Goal: Check status: Check status

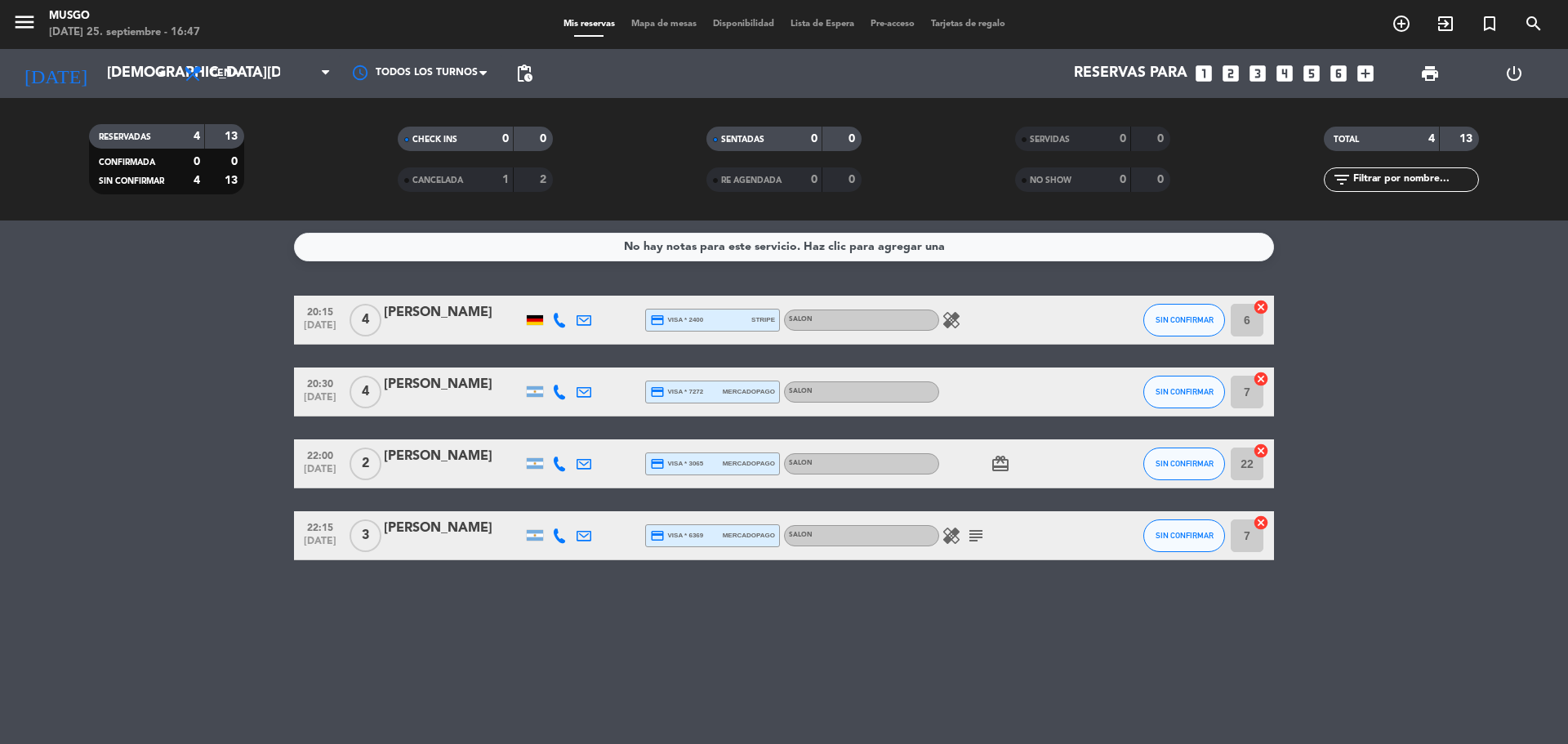
click at [945, 327] on icon "healing" at bounding box center [951, 321] width 20 height 20
click at [956, 537] on icon "healing" at bounding box center [951, 536] width 20 height 20
click at [939, 630] on div "No hay notas para este servicio. Haz clic para agregar una 20:15 sep. 25 4 Just…" at bounding box center [784, 482] width 1568 height 524
click at [983, 550] on div "healing subject" at bounding box center [1013, 535] width 147 height 48
click at [980, 536] on icon "subject" at bounding box center [976, 536] width 20 height 20
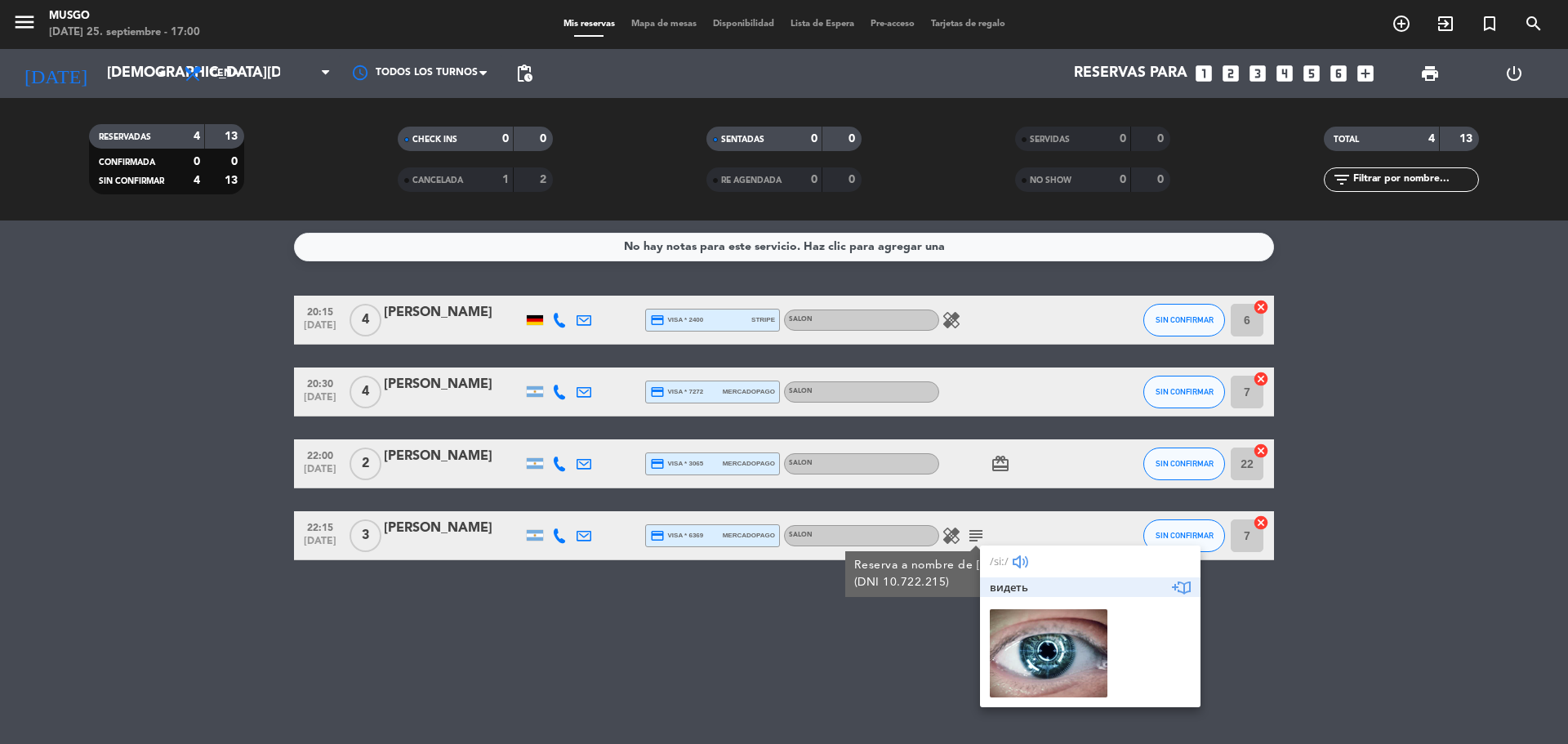
click at [1323, 550] on bookings-row "20:15 sep. 25 4 Justus Toens credit_card visa * 2400 stripe SALON healing SIN C…" at bounding box center [784, 428] width 1568 height 265
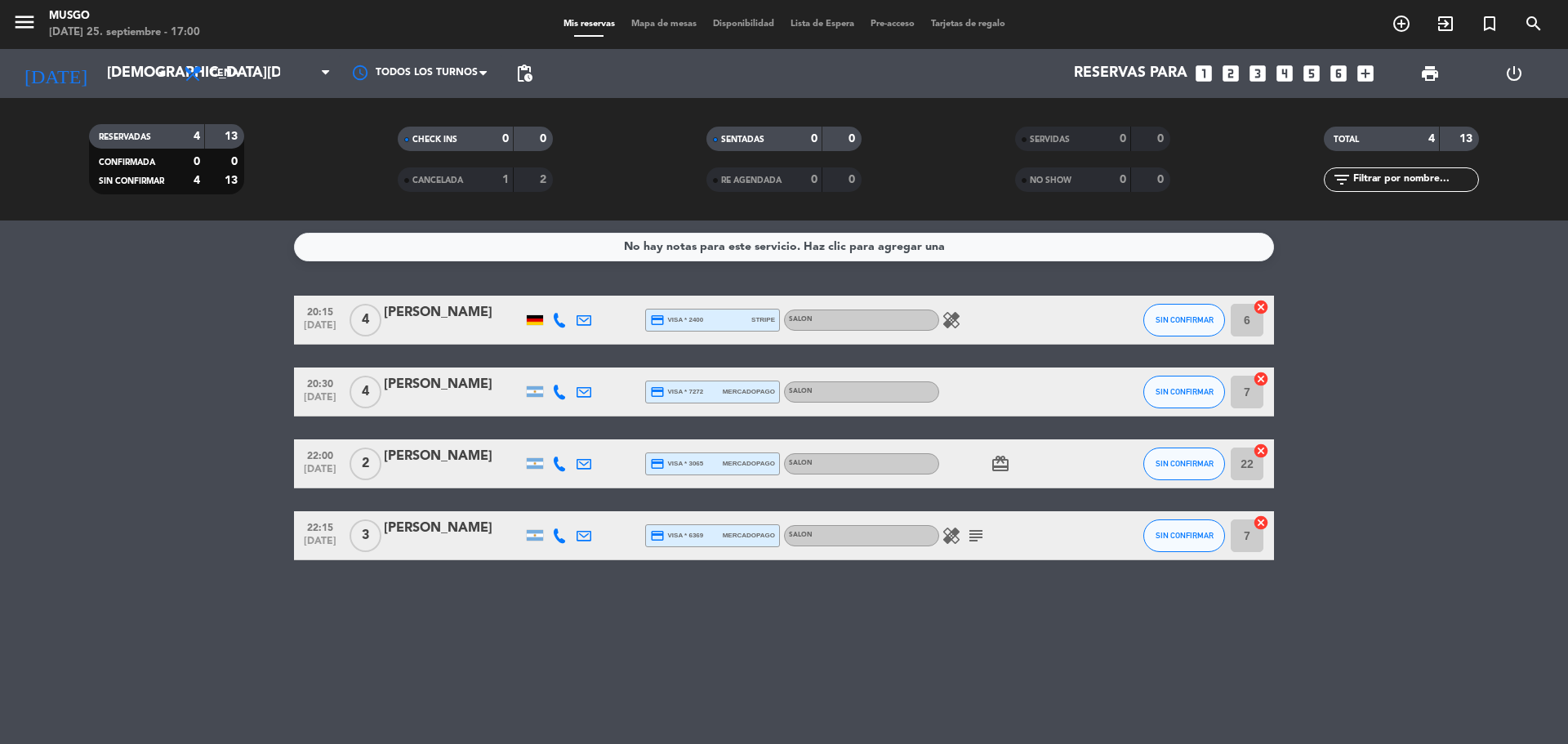
click at [976, 543] on icon "subject" at bounding box center [976, 536] width 20 height 20
click at [949, 528] on icon "healing" at bounding box center [951, 536] width 20 height 20
click at [958, 328] on icon "healing" at bounding box center [951, 321] width 20 height 20
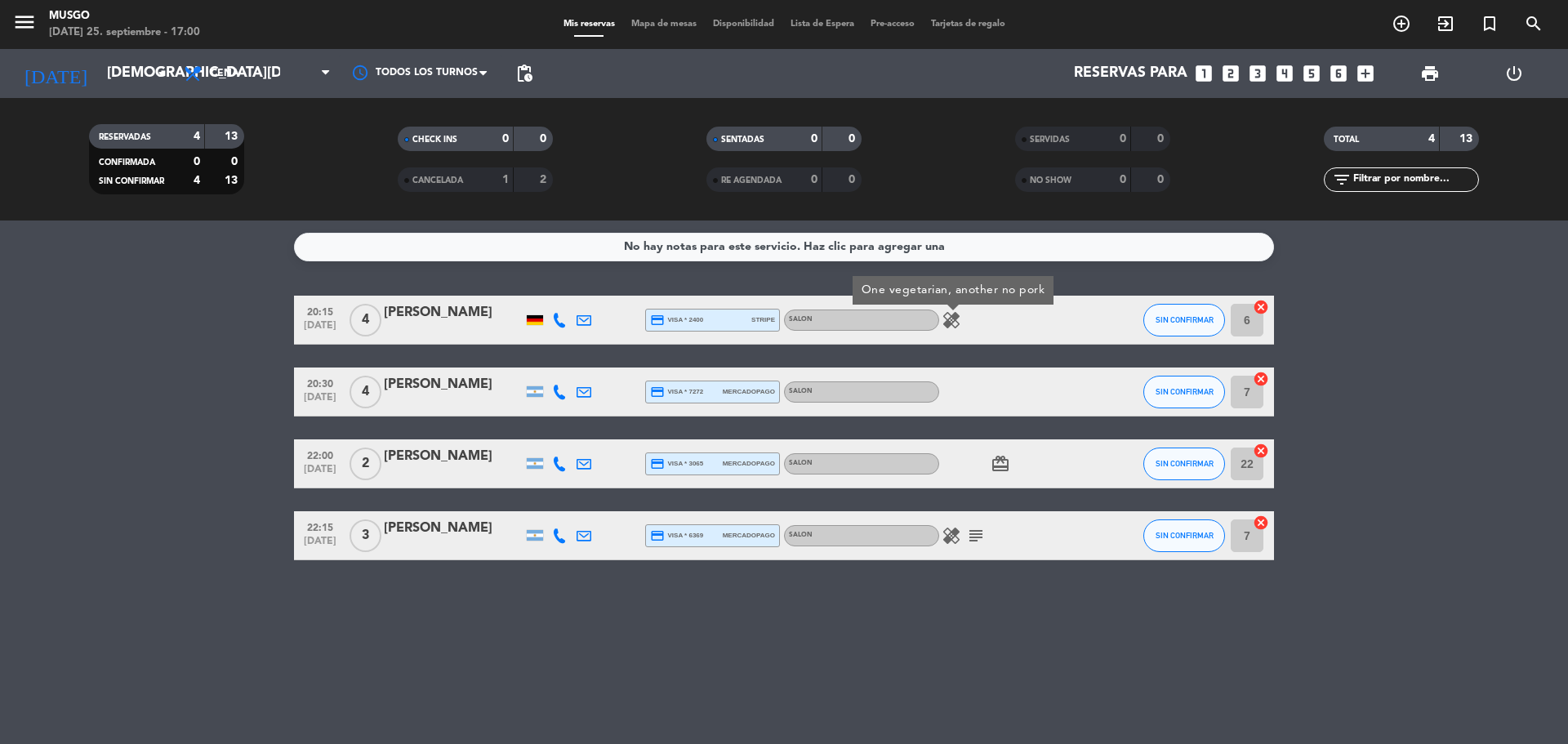
click at [1514, 510] on bookings-row "20:15 sep. 25 4 Justus Toens credit_card visa * 2400 stripe SALON healing One v…" at bounding box center [784, 428] width 1568 height 265
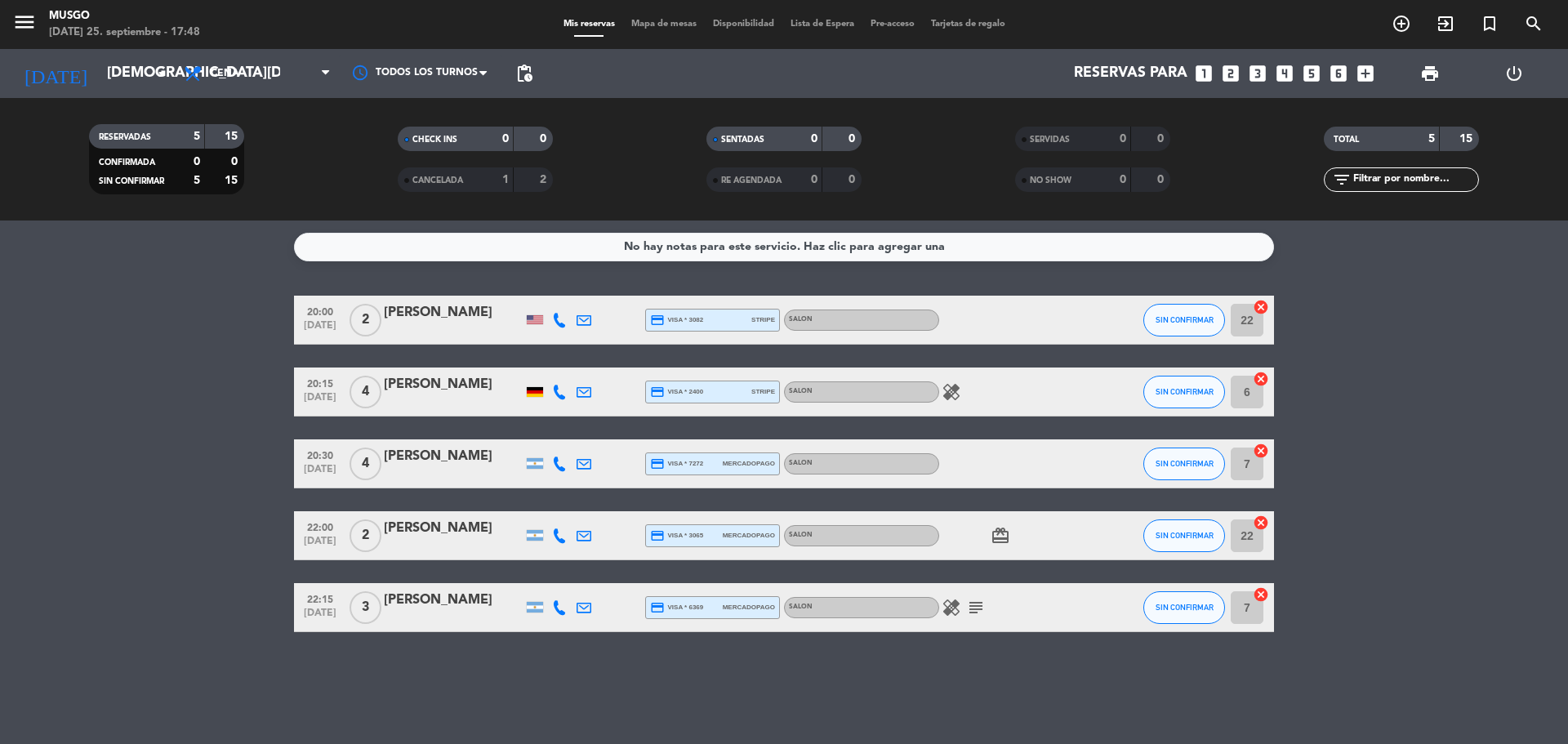
click at [959, 386] on icon "healing" at bounding box center [951, 392] width 20 height 20
click at [949, 606] on icon "healing" at bounding box center [951, 608] width 20 height 20
